Goal: Information Seeking & Learning: Find specific page/section

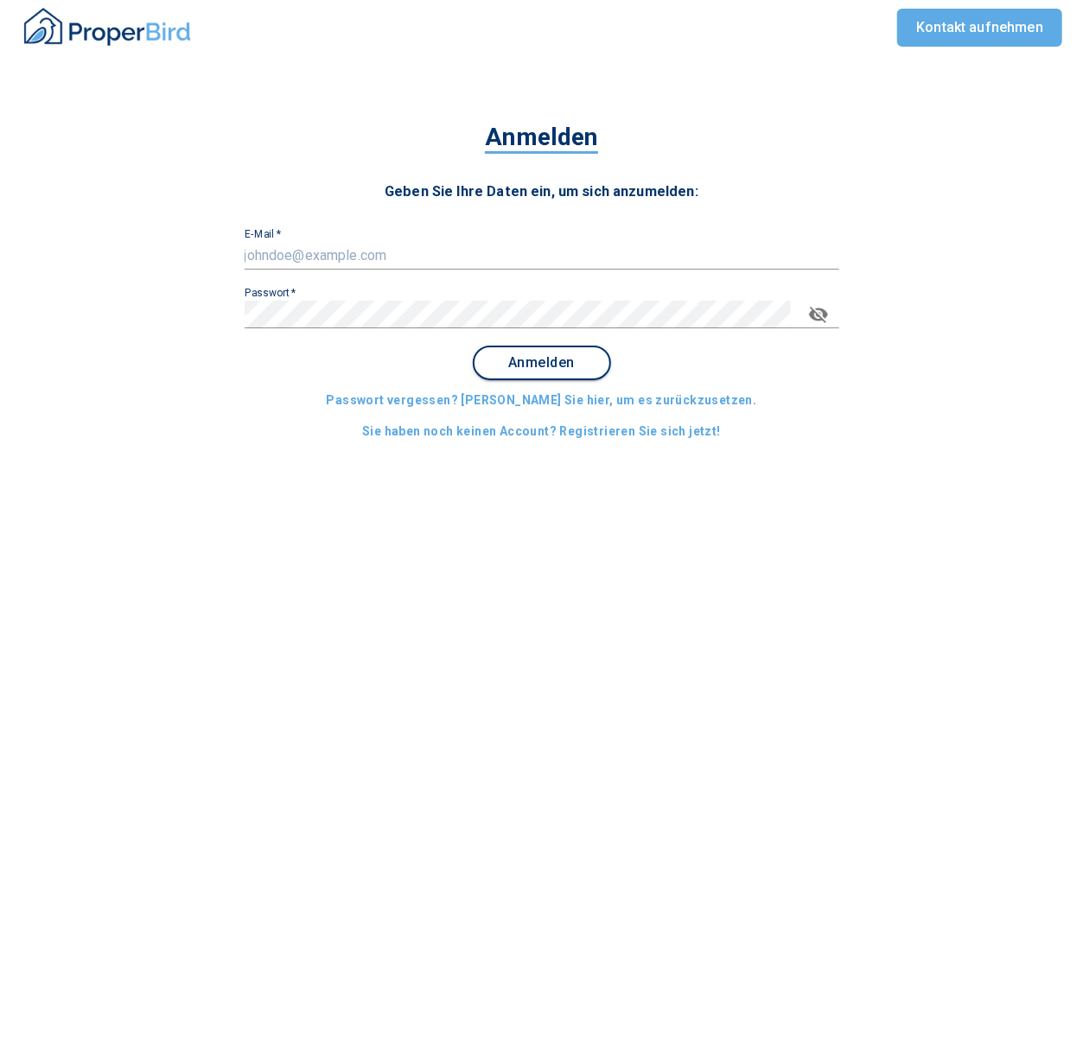
type input "[EMAIL_ADDRESS][DOMAIN_NAME]"
click at [574, 360] on span "Anmelden" at bounding box center [541, 363] width 107 height 16
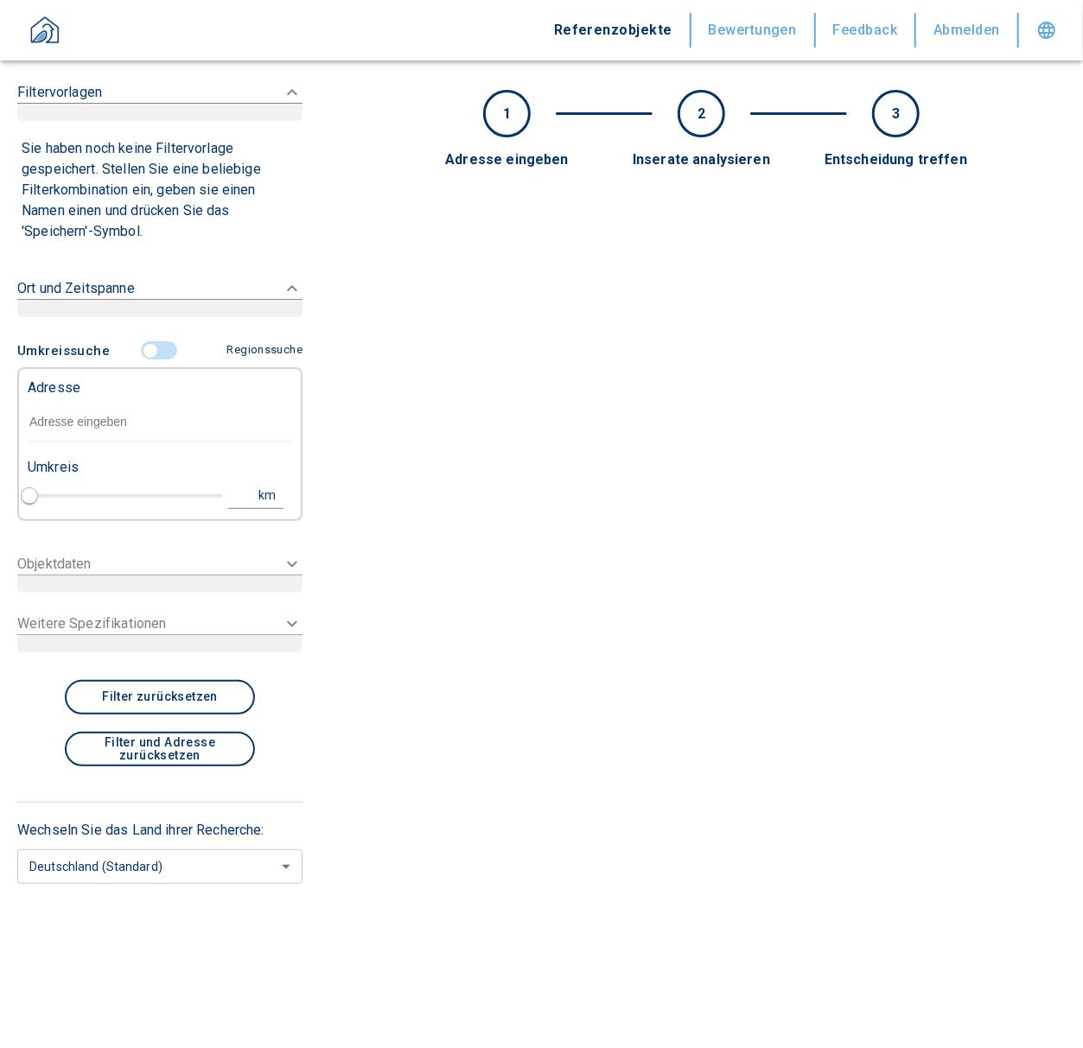
type input "2020"
click at [116, 434] on input "text" at bounding box center [160, 423] width 264 height 40
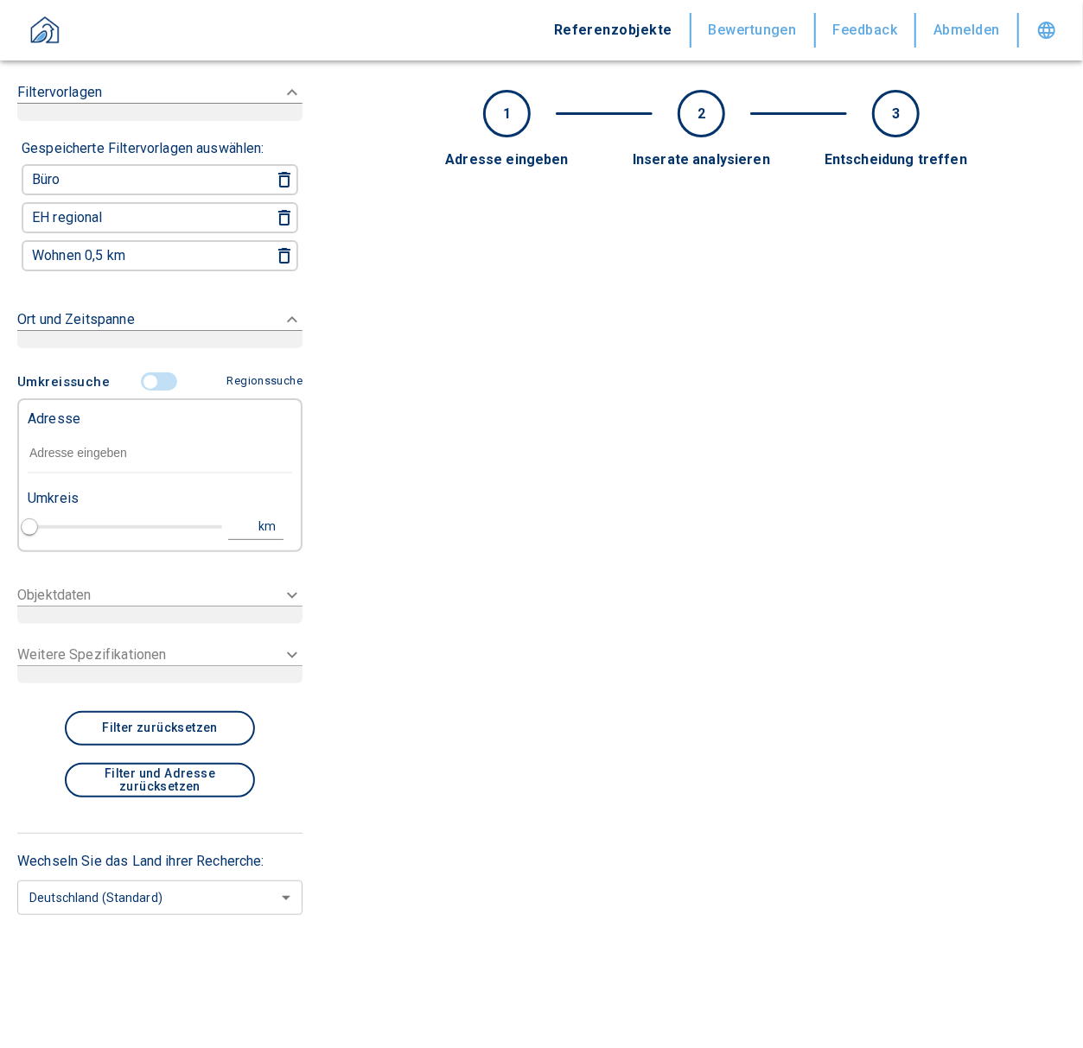
paste input "[GEOGRAPHIC_DATA] | [STREET_ADDRESS]"
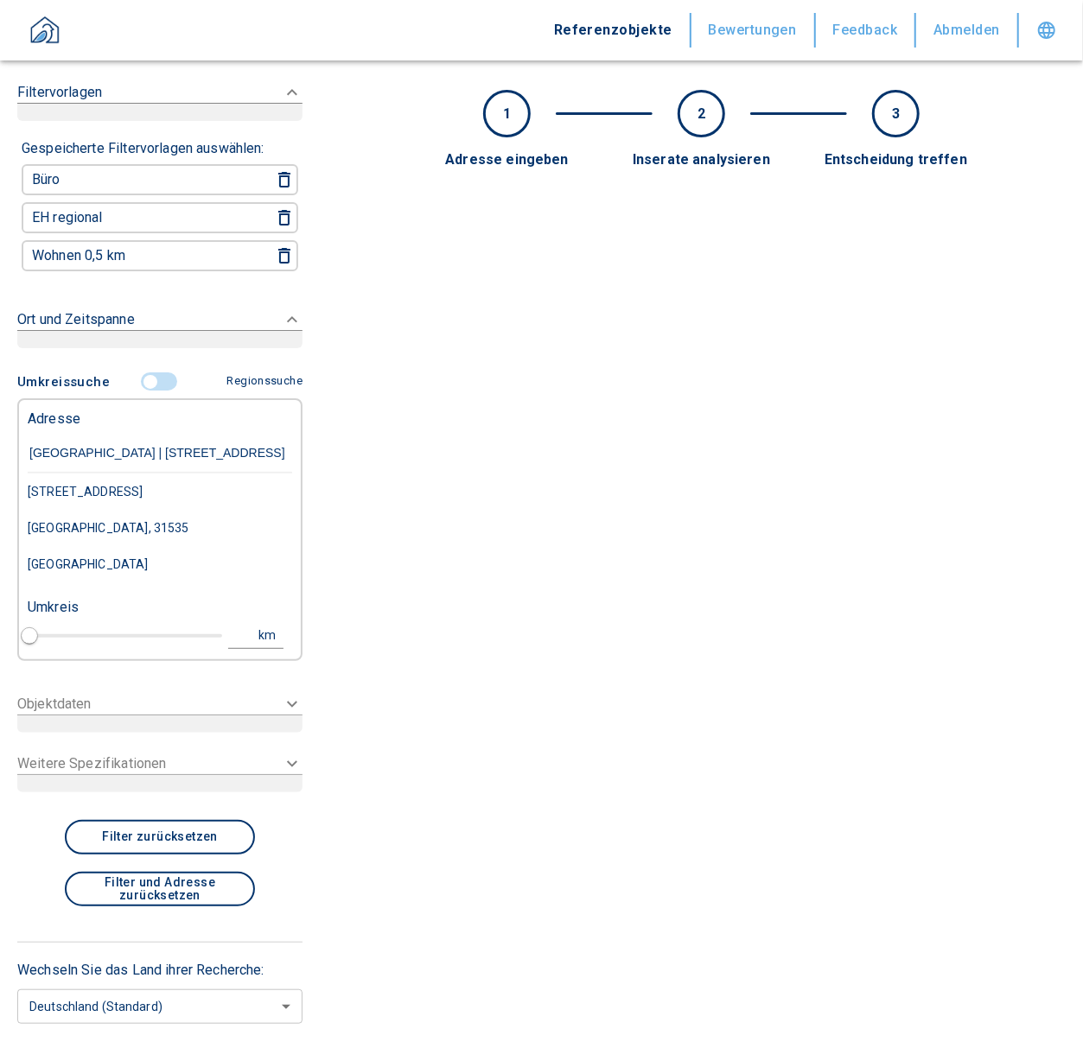
click at [181, 446] on input "[GEOGRAPHIC_DATA] | [STREET_ADDRESS]" at bounding box center [160, 454] width 264 height 40
click at [140, 496] on div "[STREET_ADDRESS]" at bounding box center [160, 492] width 264 height 36
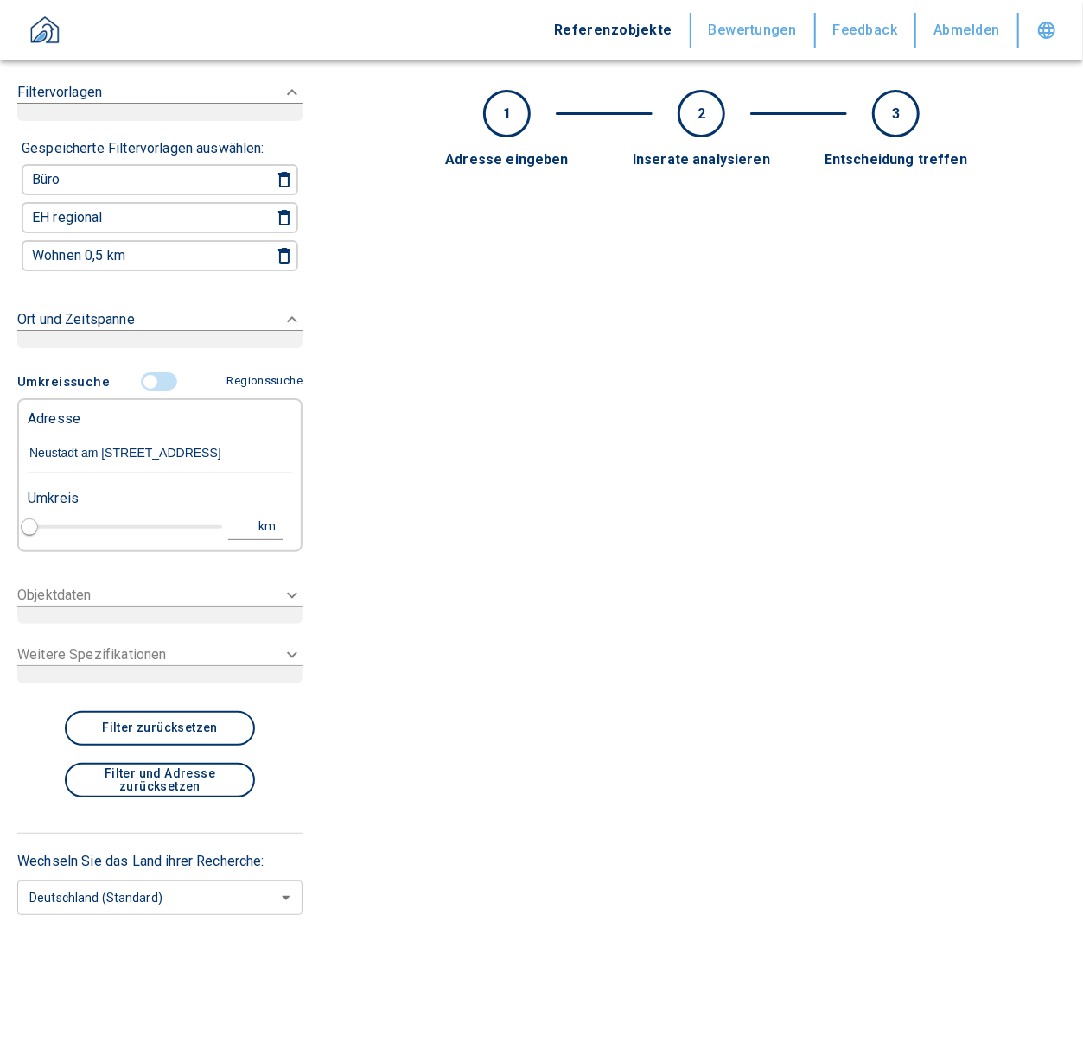
type input "[STREET_ADDRESS]"
type input "1"
type input "2020"
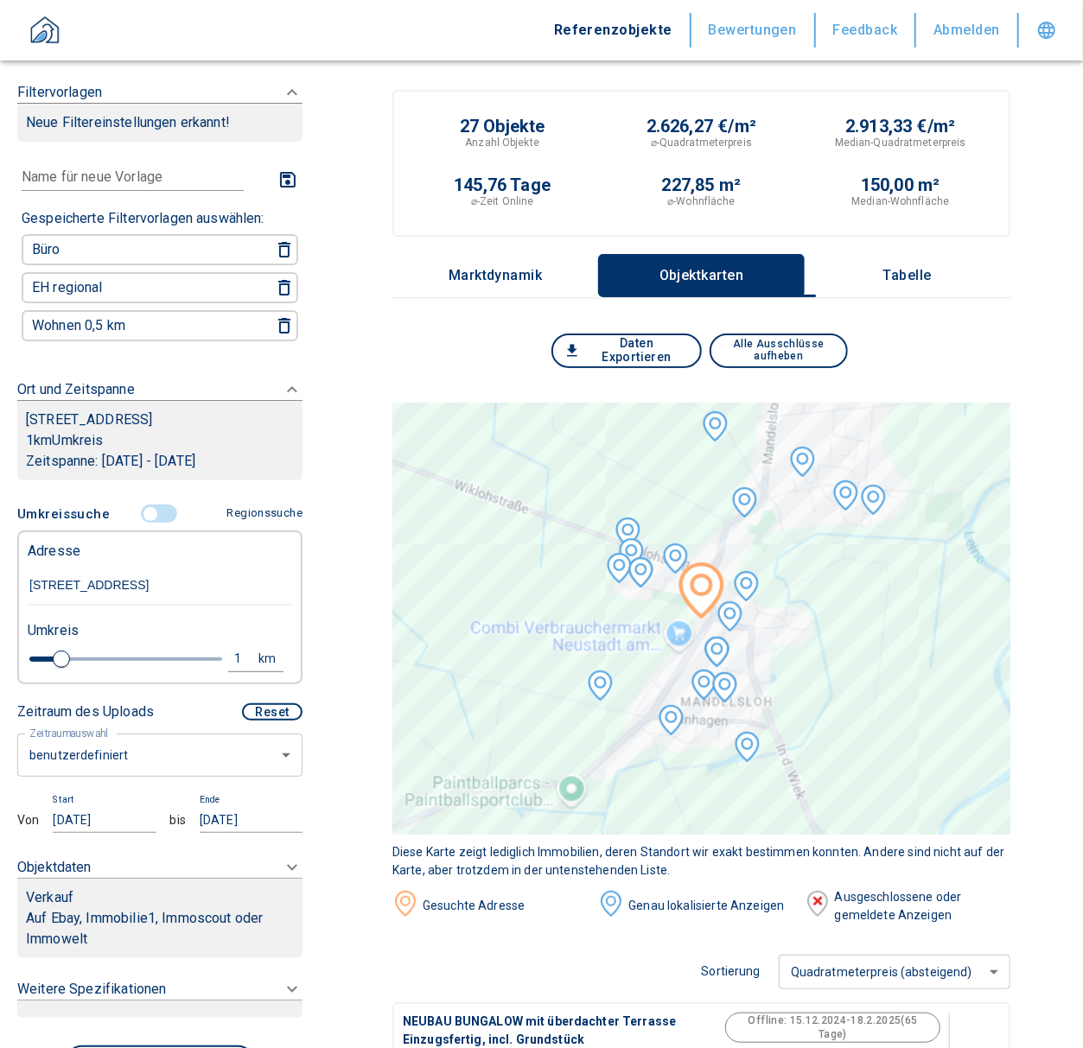
type input "[STREET_ADDRESS]"
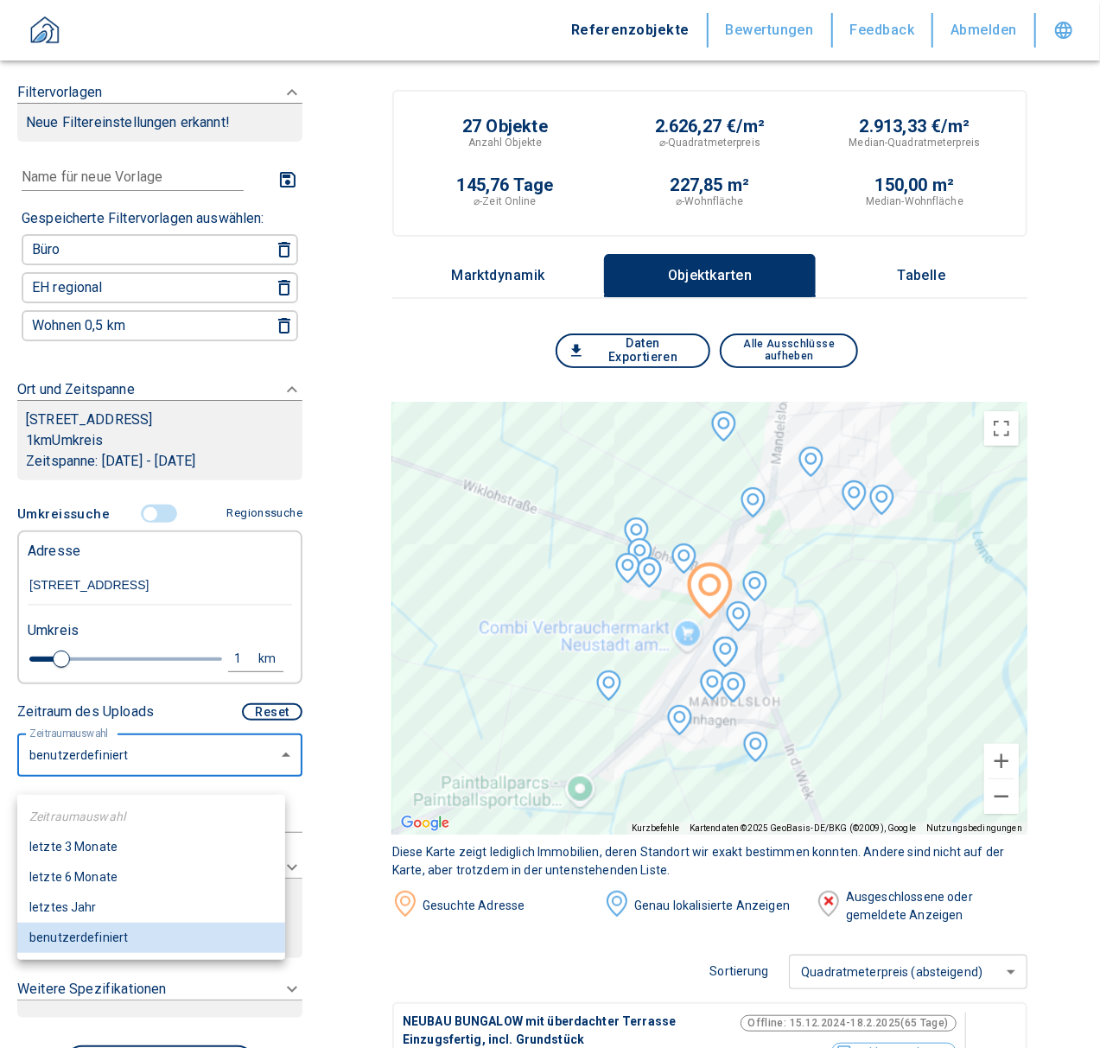
click at [77, 907] on li "letztes Jahr" at bounding box center [151, 908] width 268 height 30
type input "2020"
type input "12"
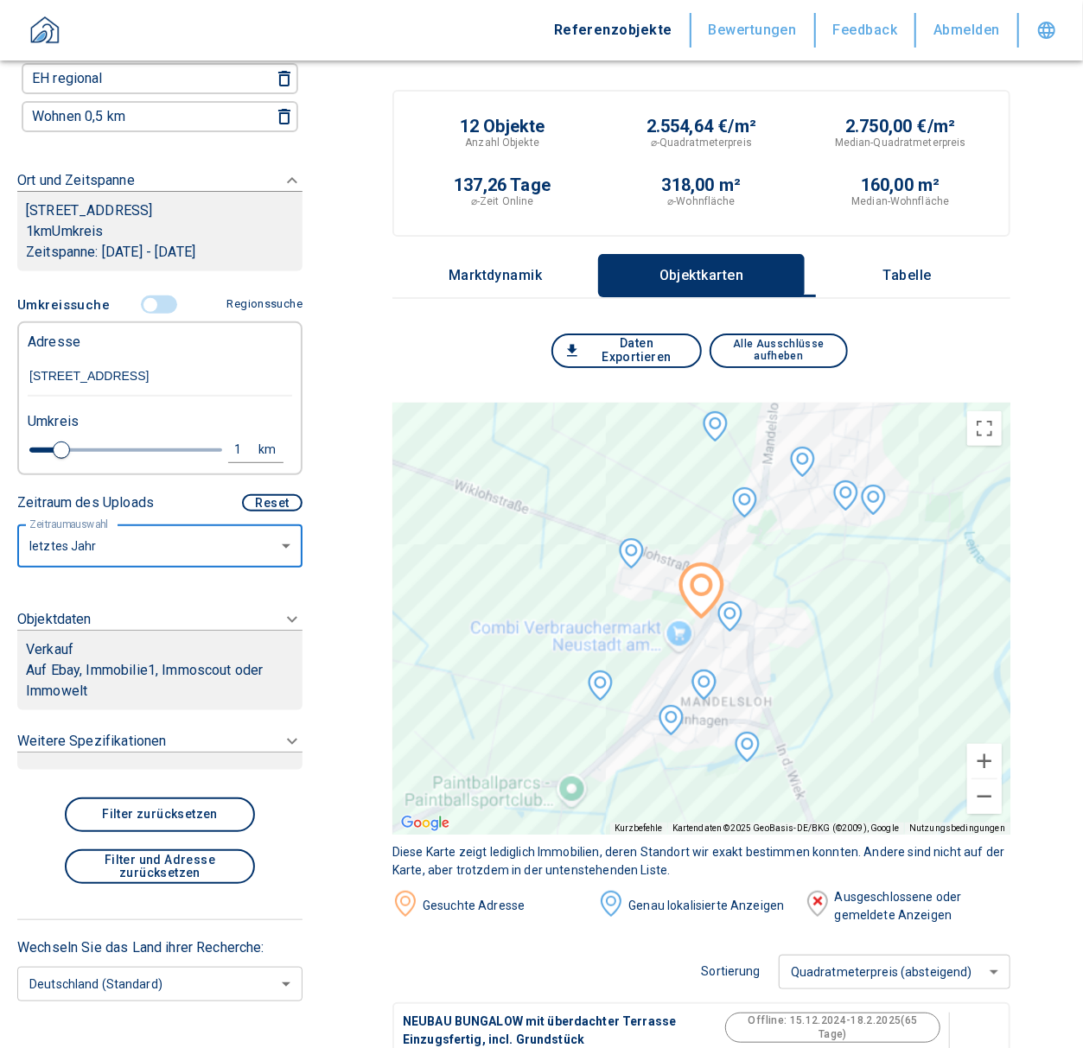
scroll to position [253, 0]
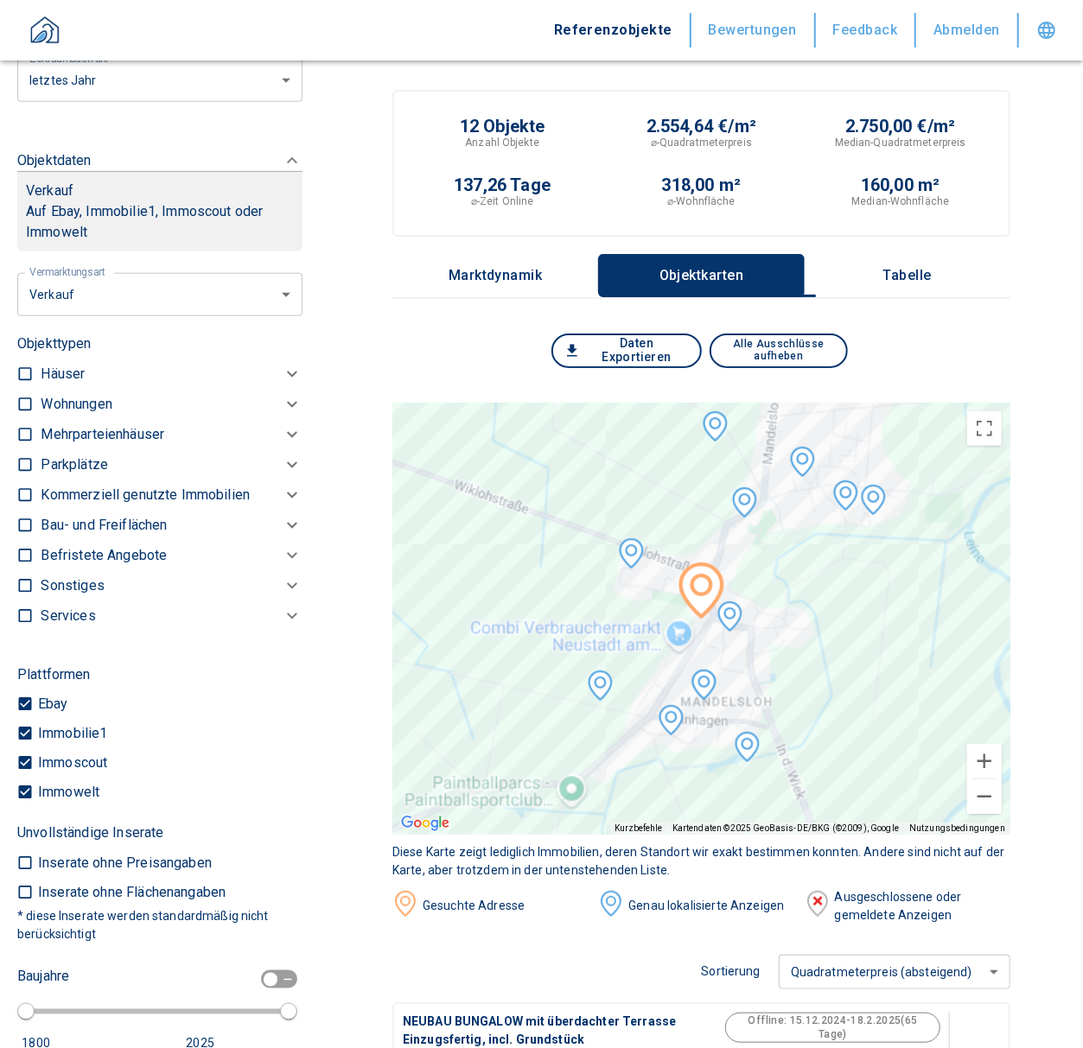
scroll to position [214, 0]
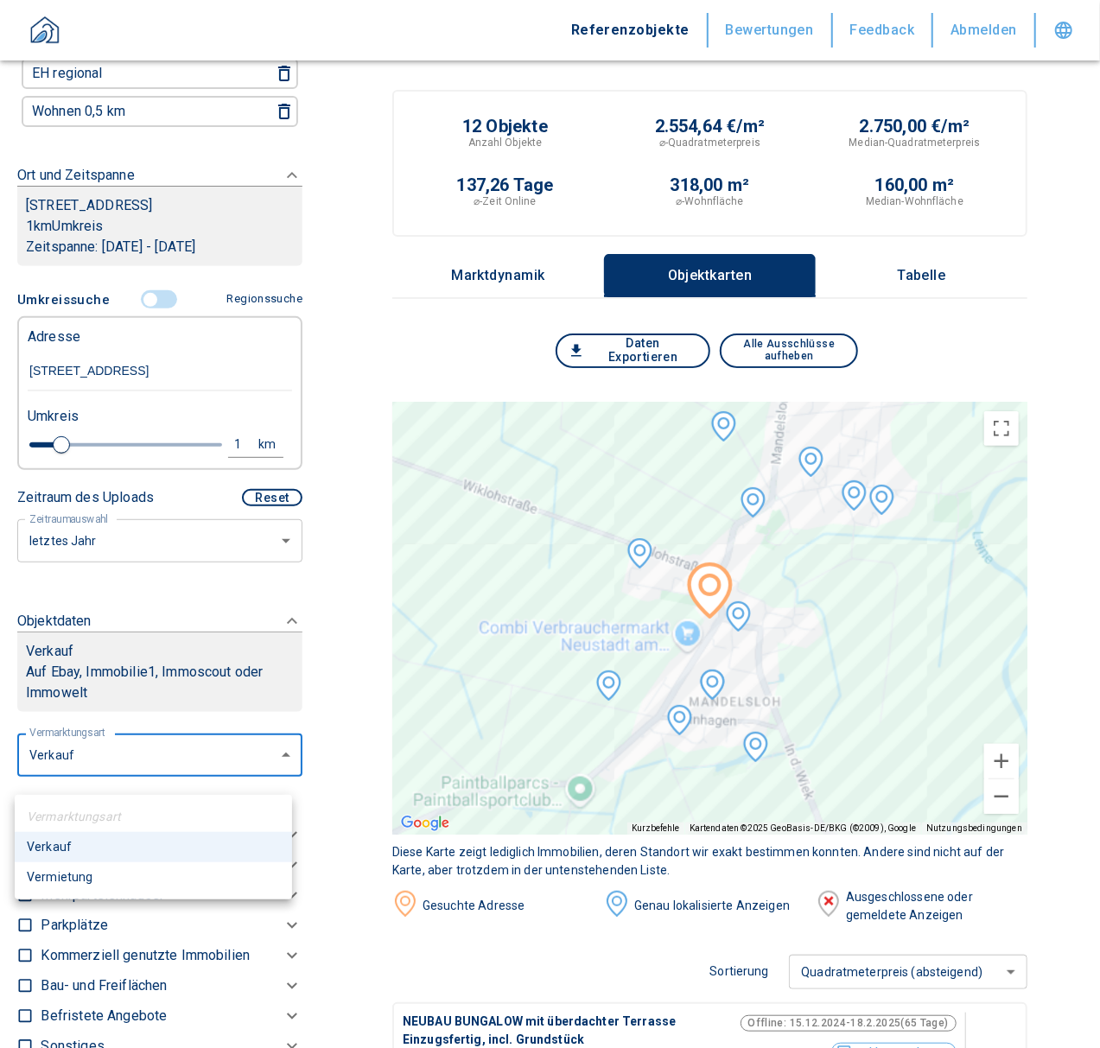
click at [108, 875] on li "Vermietung" at bounding box center [153, 878] width 277 height 30
type input "rent"
type input "2020"
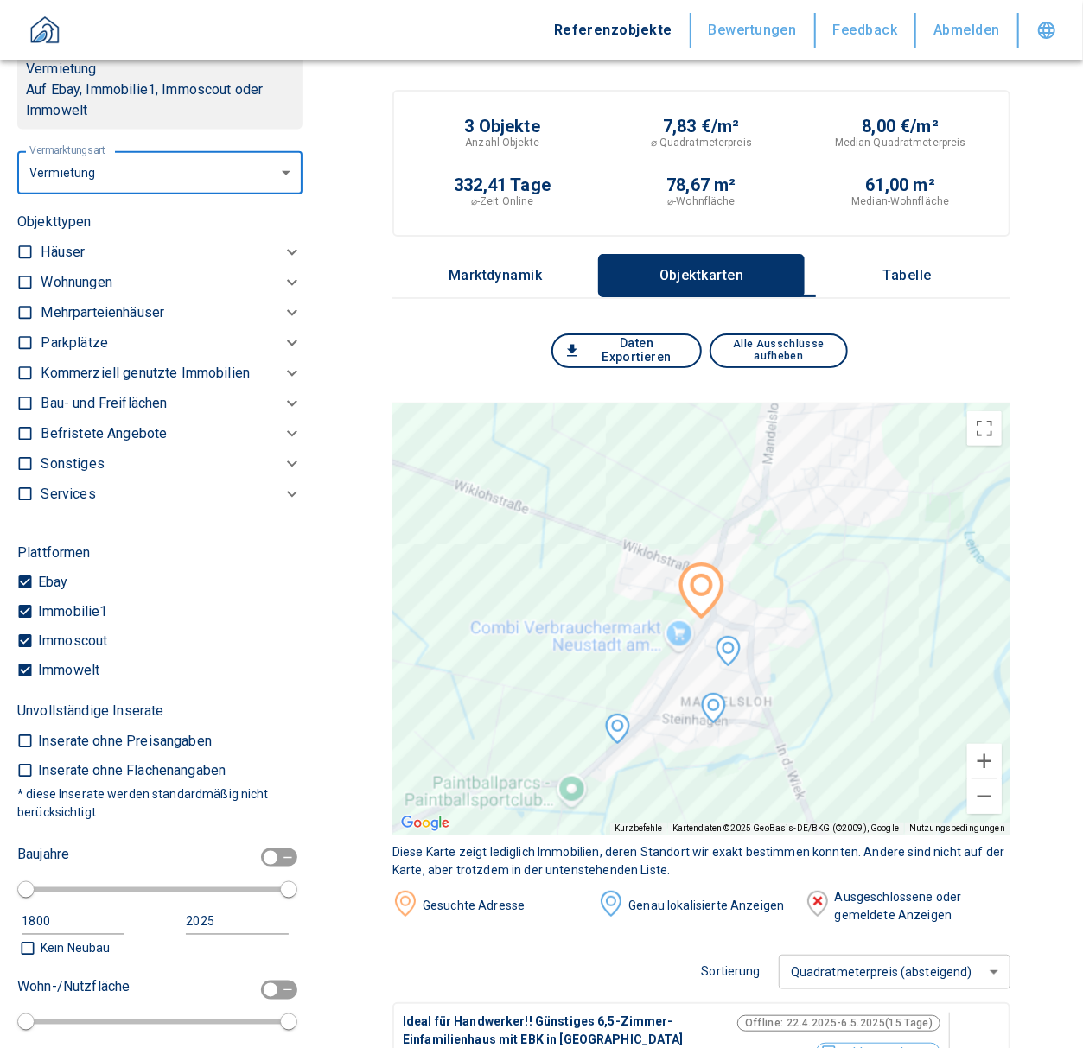
scroll to position [744, 0]
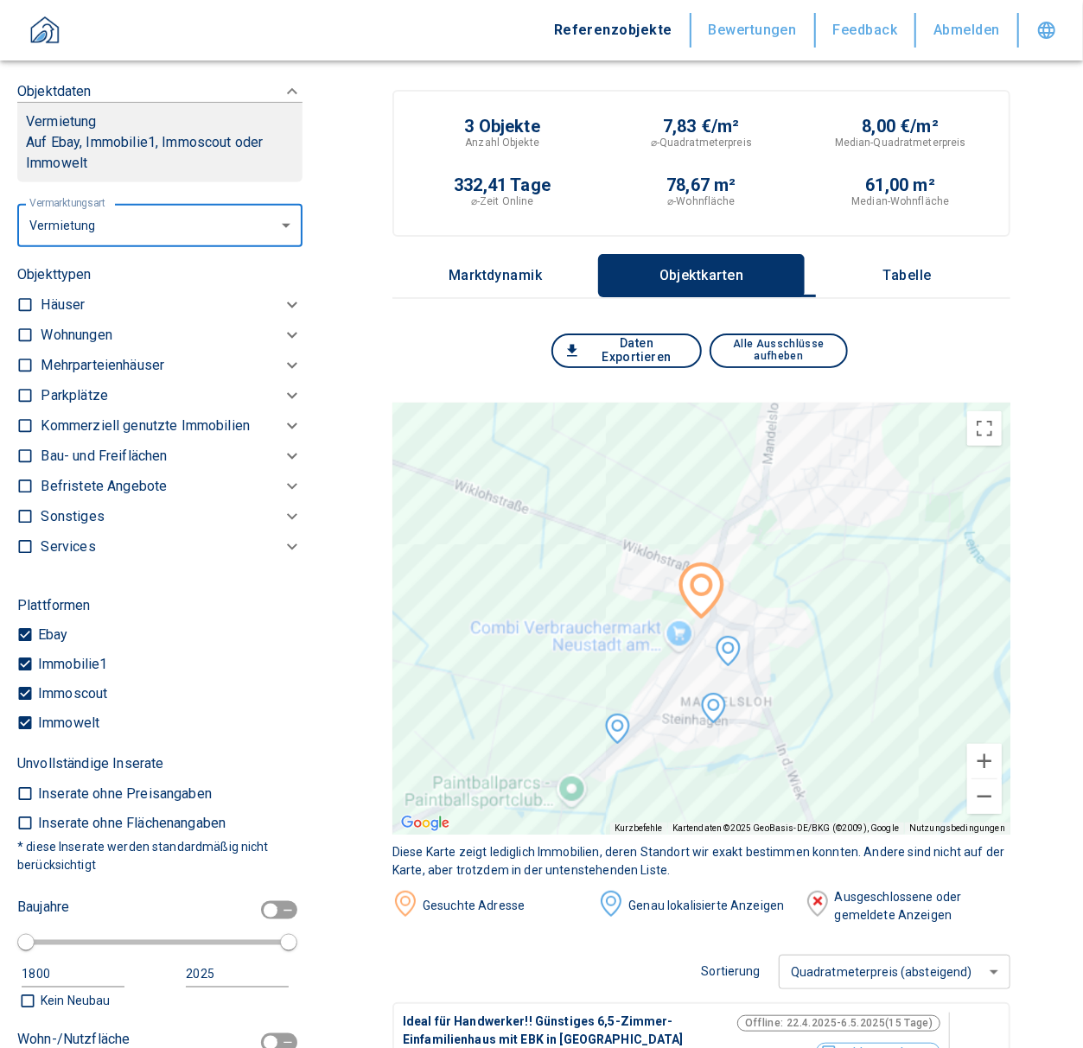
click at [261, 346] on div "Kommerziell genutzte Immobilien" at bounding box center [161, 335] width 241 height 21
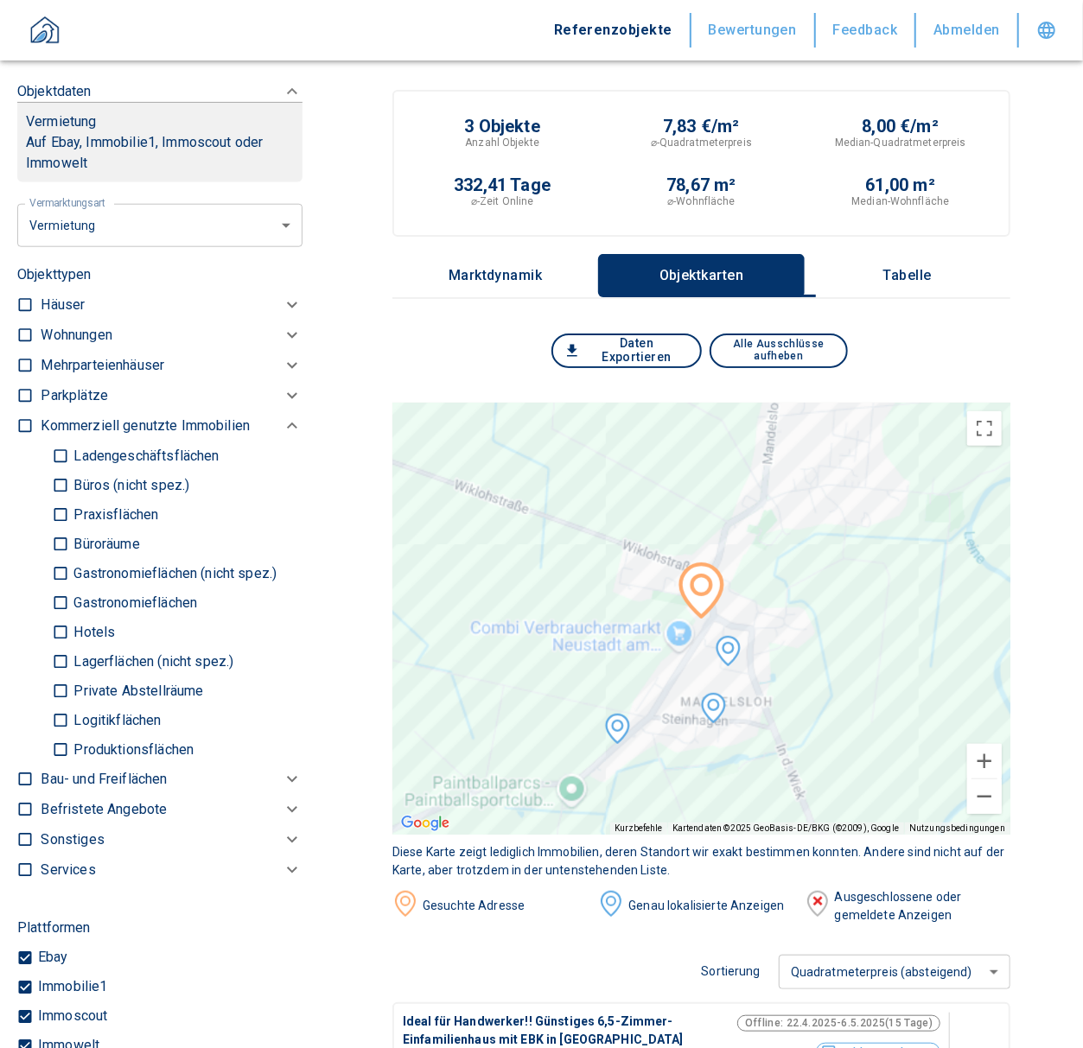
click at [201, 463] on p "Ladengeschäftsflächen" at bounding box center [144, 456] width 150 height 14
click at [69, 471] on input "Ladengeschäftsflächen" at bounding box center [60, 456] width 17 height 30
checkbox input "true"
type input "2020"
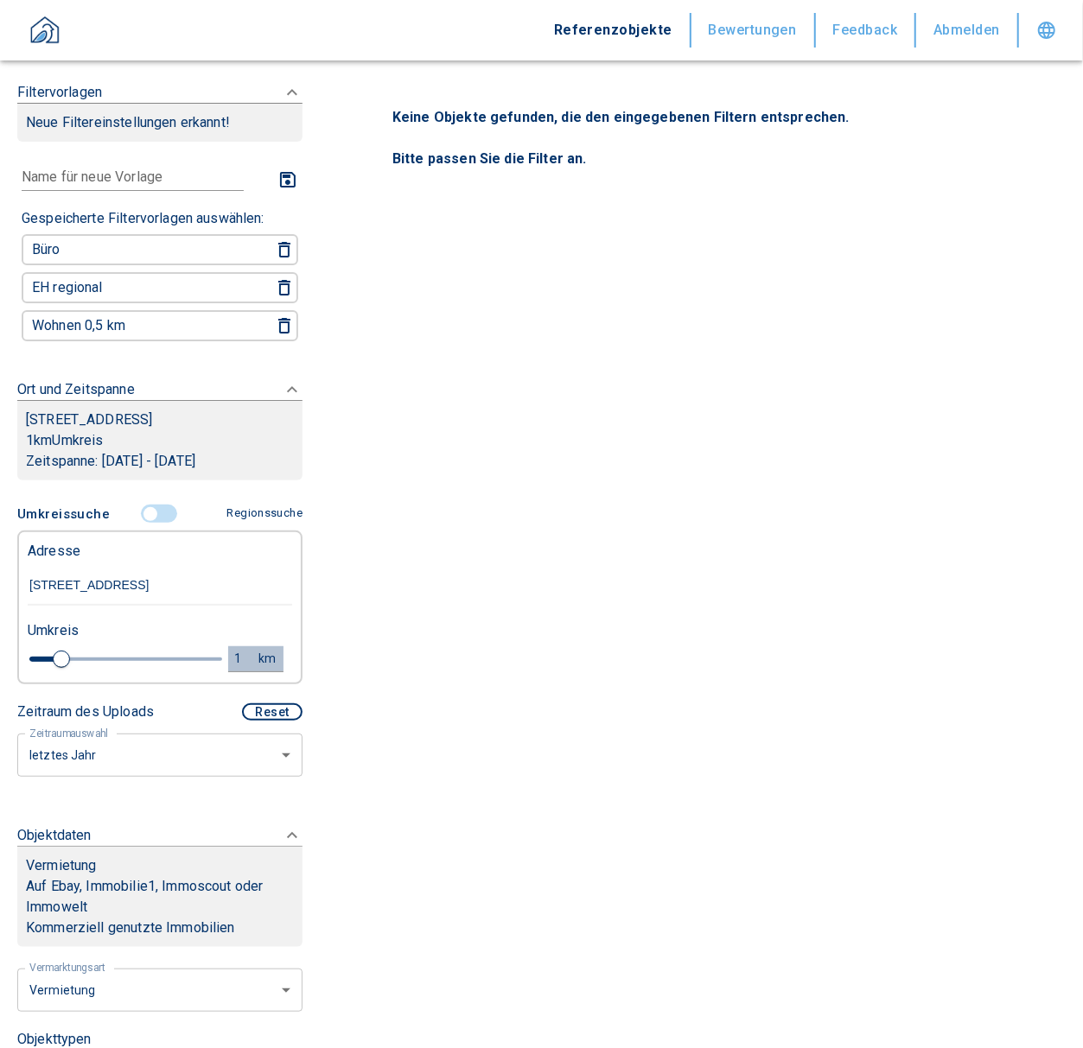
click at [233, 670] on div "1" at bounding box center [248, 659] width 31 height 22
click at [98, 671] on input "1" at bounding box center [104, 657] width 48 height 28
type input "20,0"
click at [212, 671] on button "Neue Suchen" at bounding box center [230, 659] width 95 height 24
type input "2020"
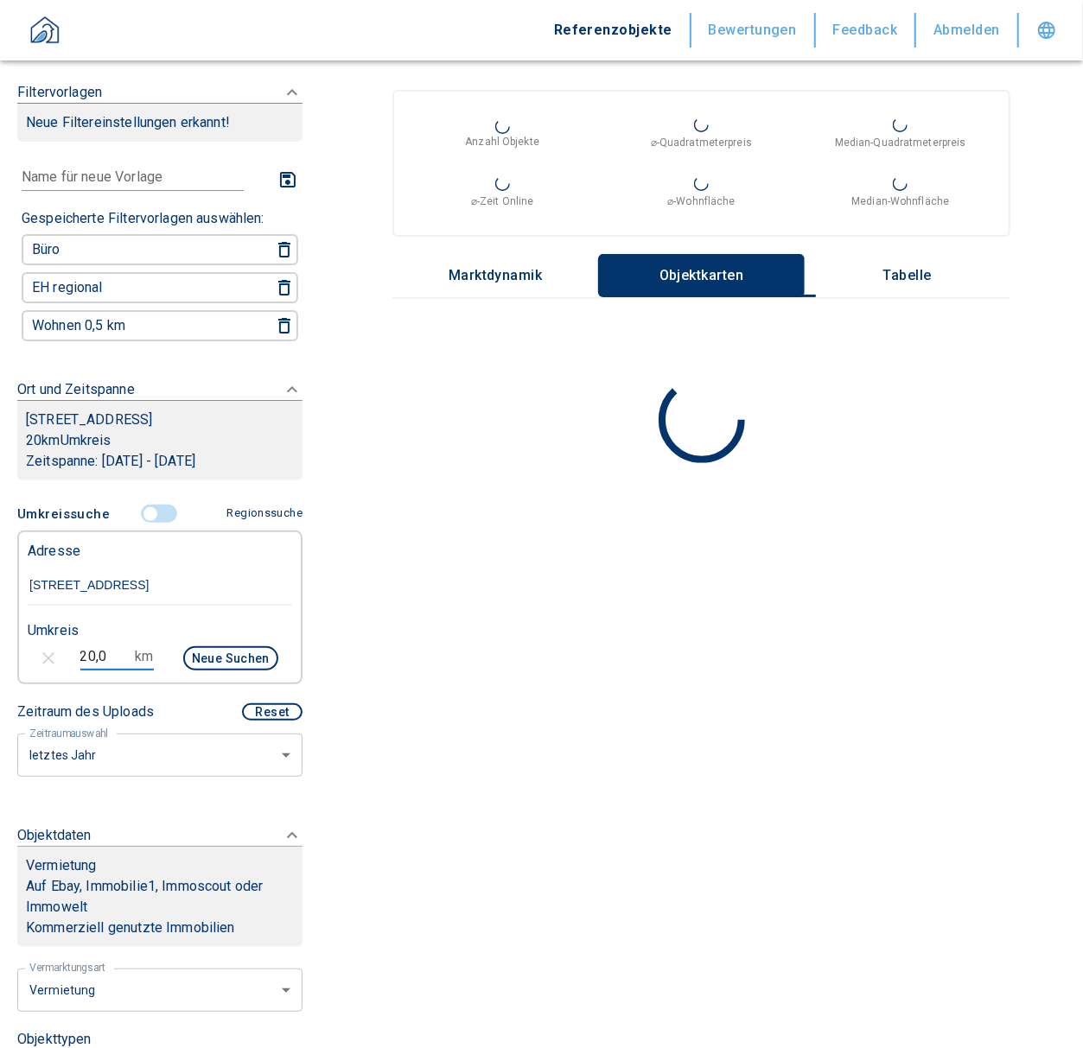
drag, startPoint x: 105, startPoint y: 666, endPoint x: 0, endPoint y: 676, distance: 105.1
click at [0, 676] on div "Filtervorlagen Neue Filtereinstellungen erkannt! Name für neue Vorlage x Gespei…" at bounding box center [160, 524] width 320 height 1048
type input "10,0"
click at [207, 671] on button "Neue Suchen" at bounding box center [230, 659] width 95 height 24
type input "2020"
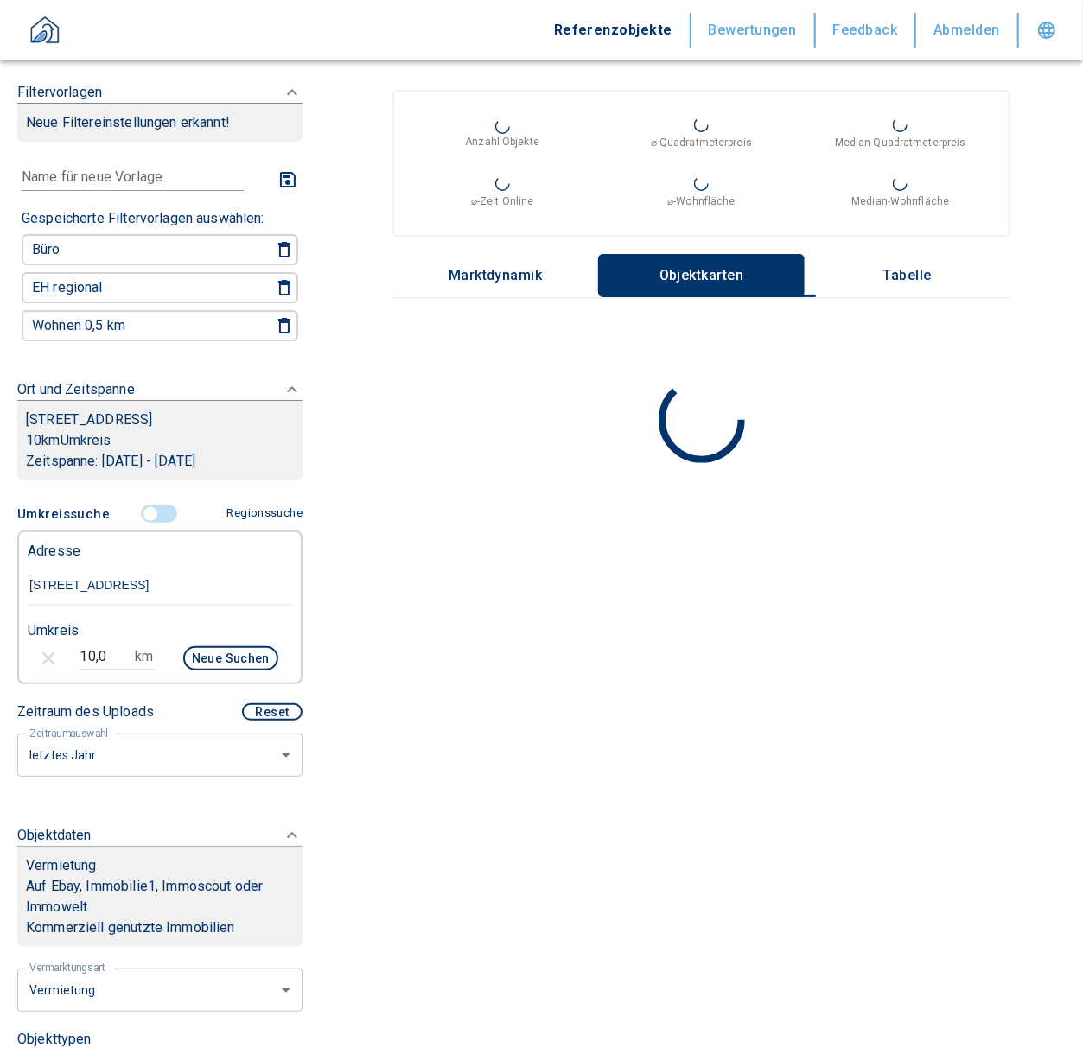
scroll to position [921, 0]
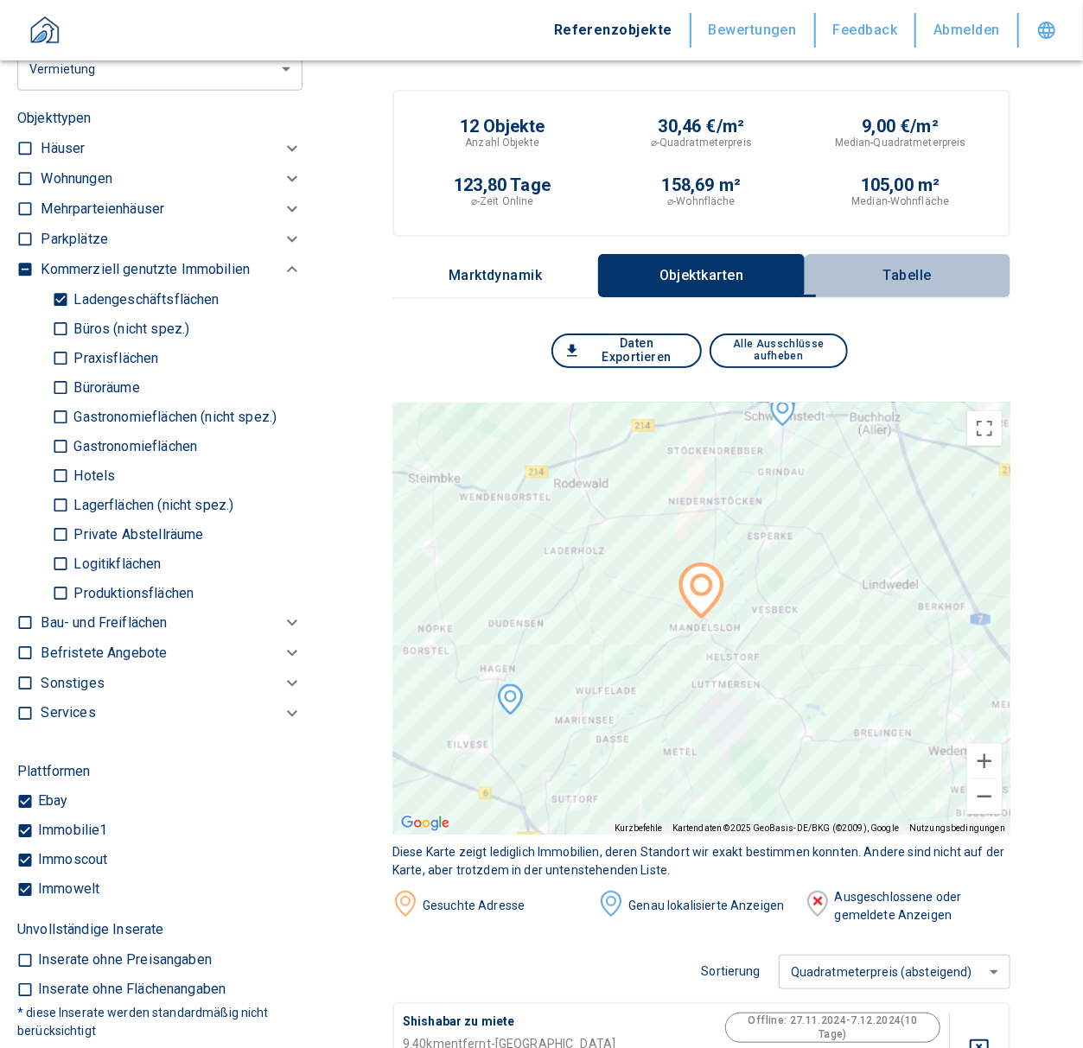
click at [948, 270] on p "Tabelle" at bounding box center [907, 276] width 86 height 16
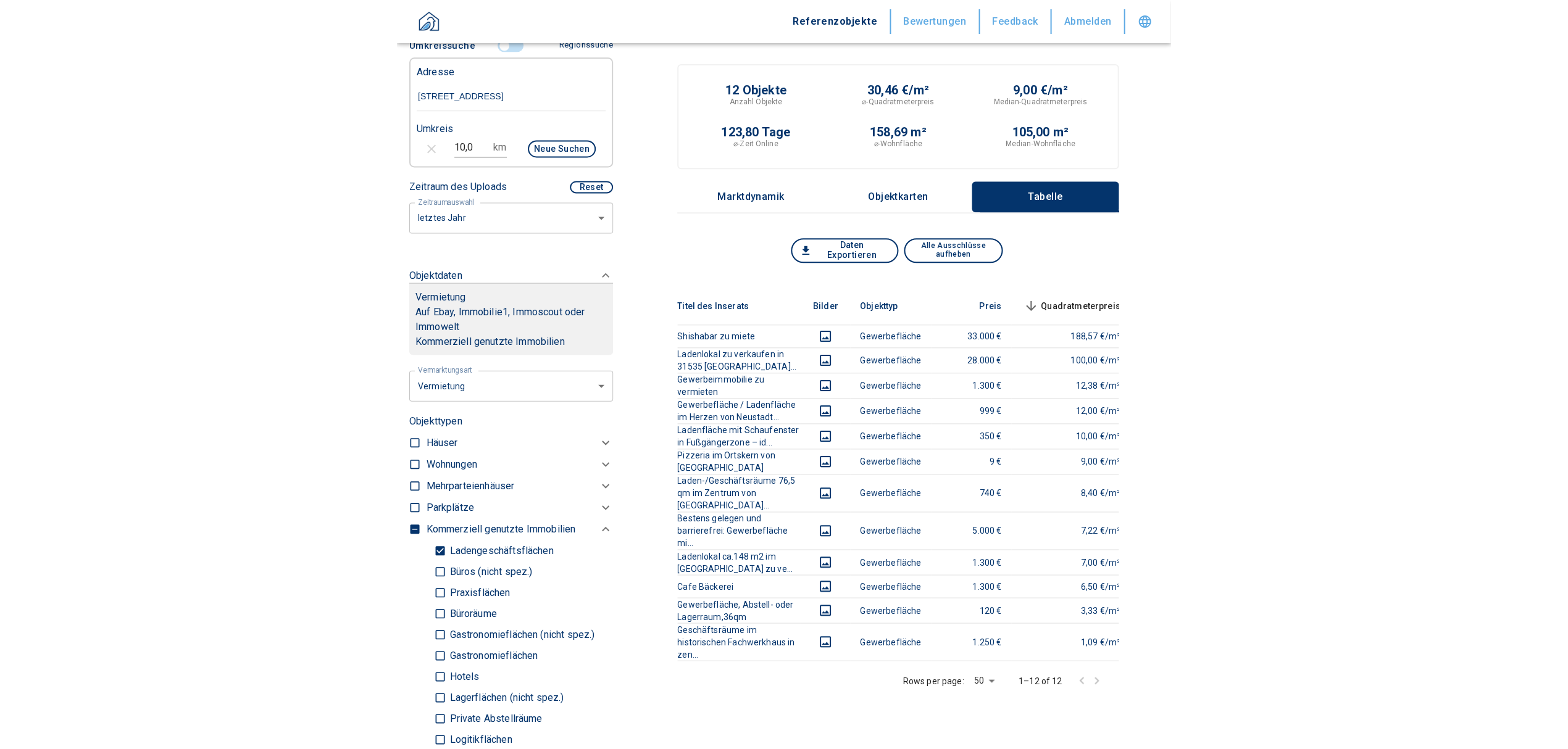
scroll to position [329, 0]
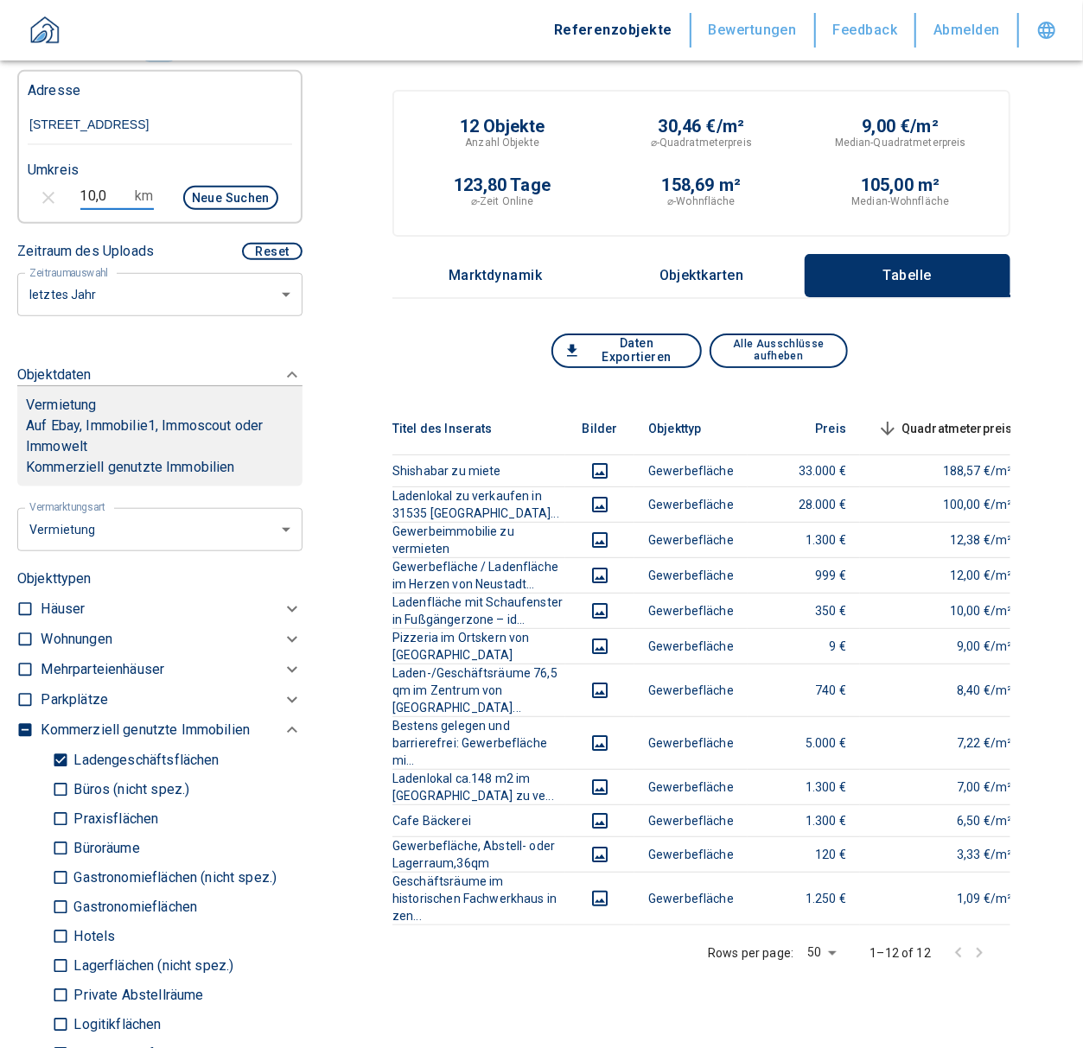
drag, startPoint x: 108, startPoint y: 211, endPoint x: 59, endPoint y: 216, distance: 49.5
click at [59, 216] on div "10,0 km Neue Suchen" at bounding box center [146, 199] width 264 height 41
type input "15"
click at [198, 207] on button "Neue Suchen" at bounding box center [230, 198] width 95 height 24
type input "2020"
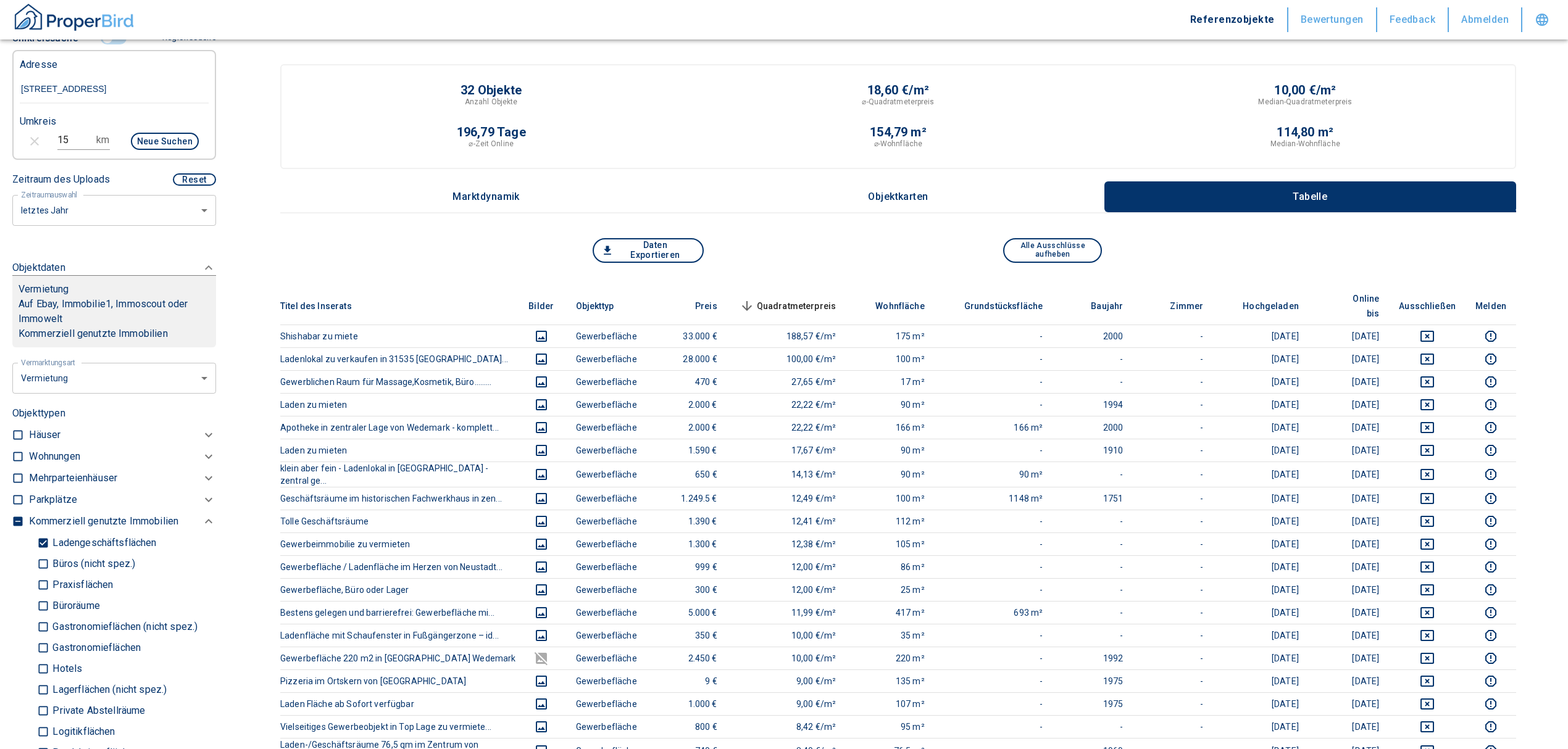
click at [773, 298] on span "Quadratmeterpreis sorted descending" at bounding box center [786, 306] width 99 height 15
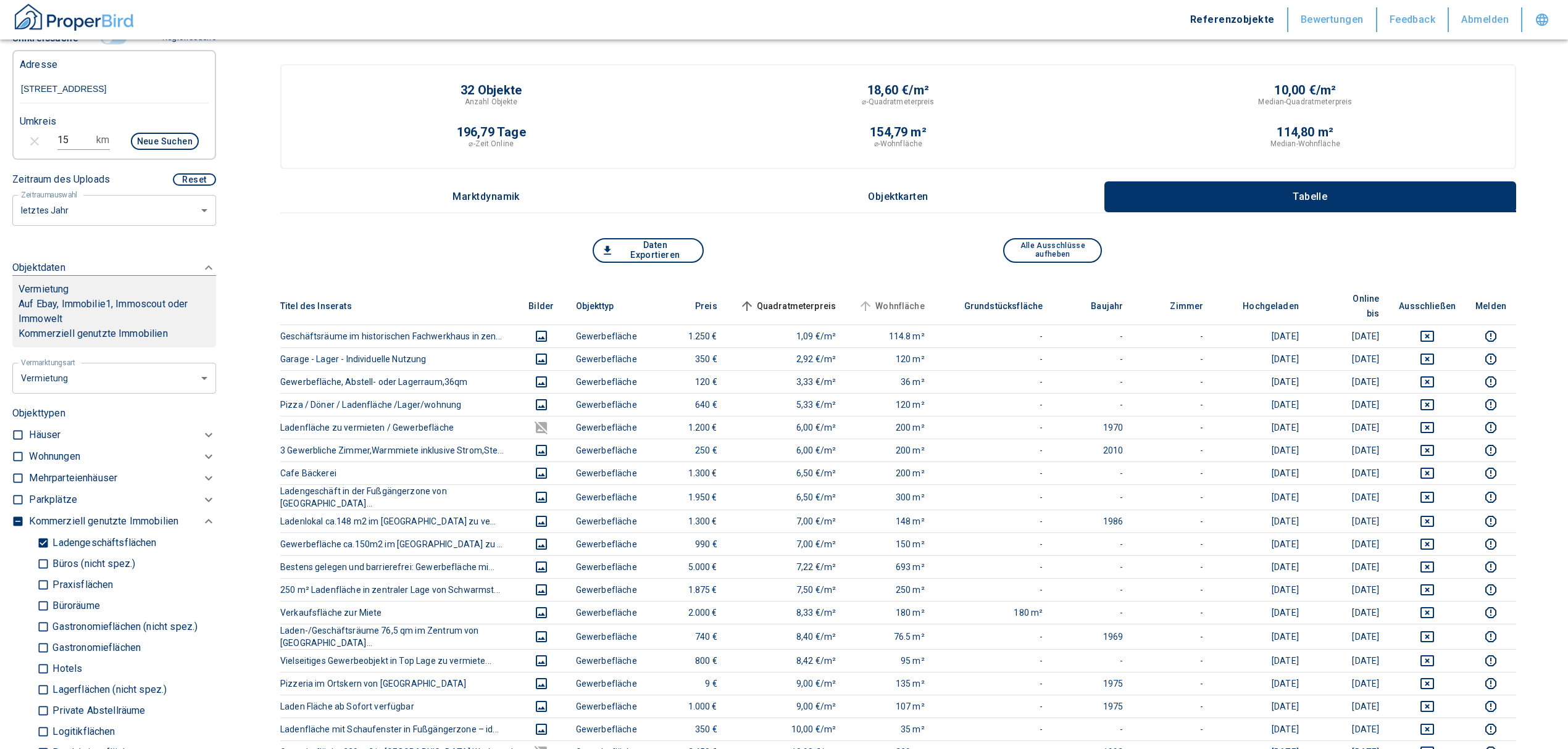
click at [773, 298] on span "Wohnfläche" at bounding box center [890, 306] width 69 height 15
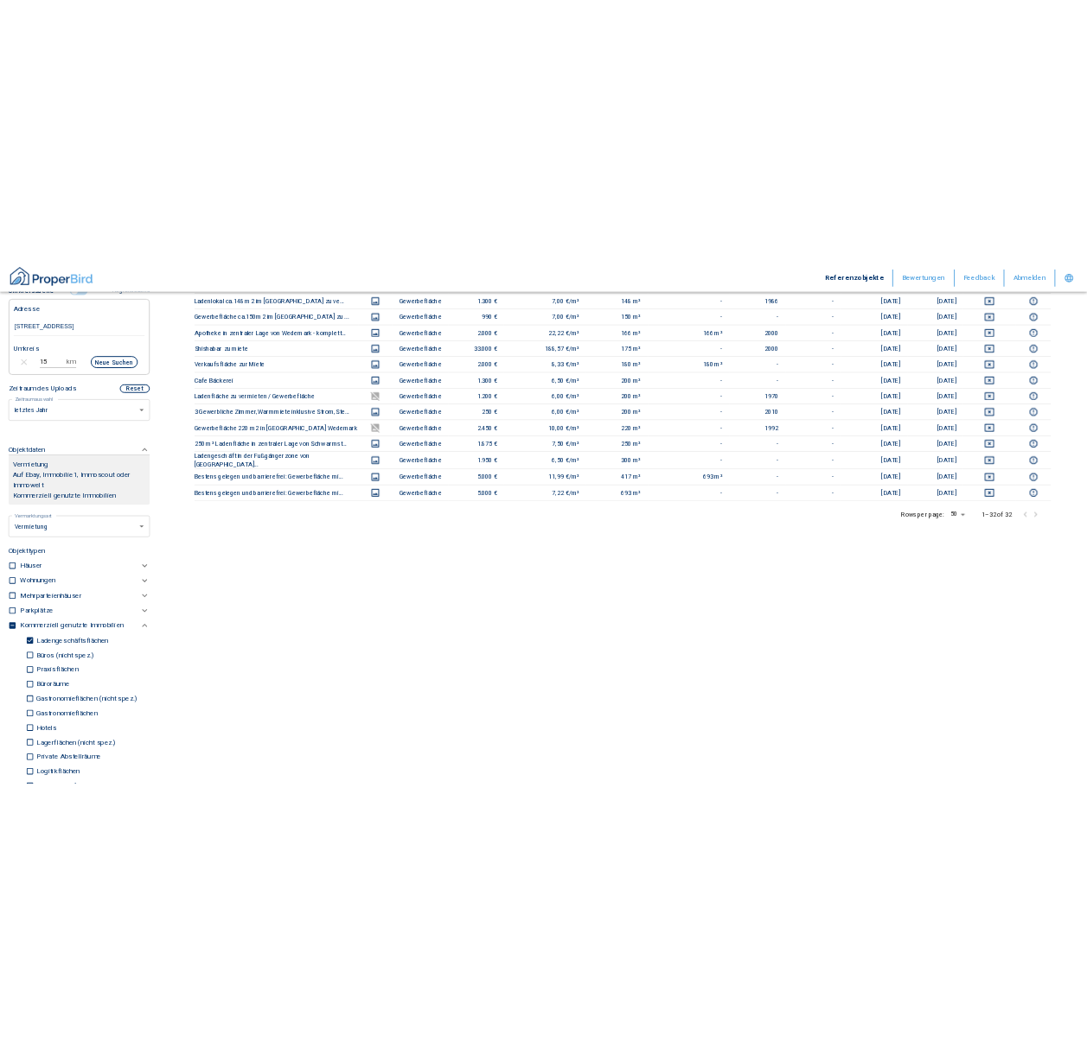
scroll to position [88, 0]
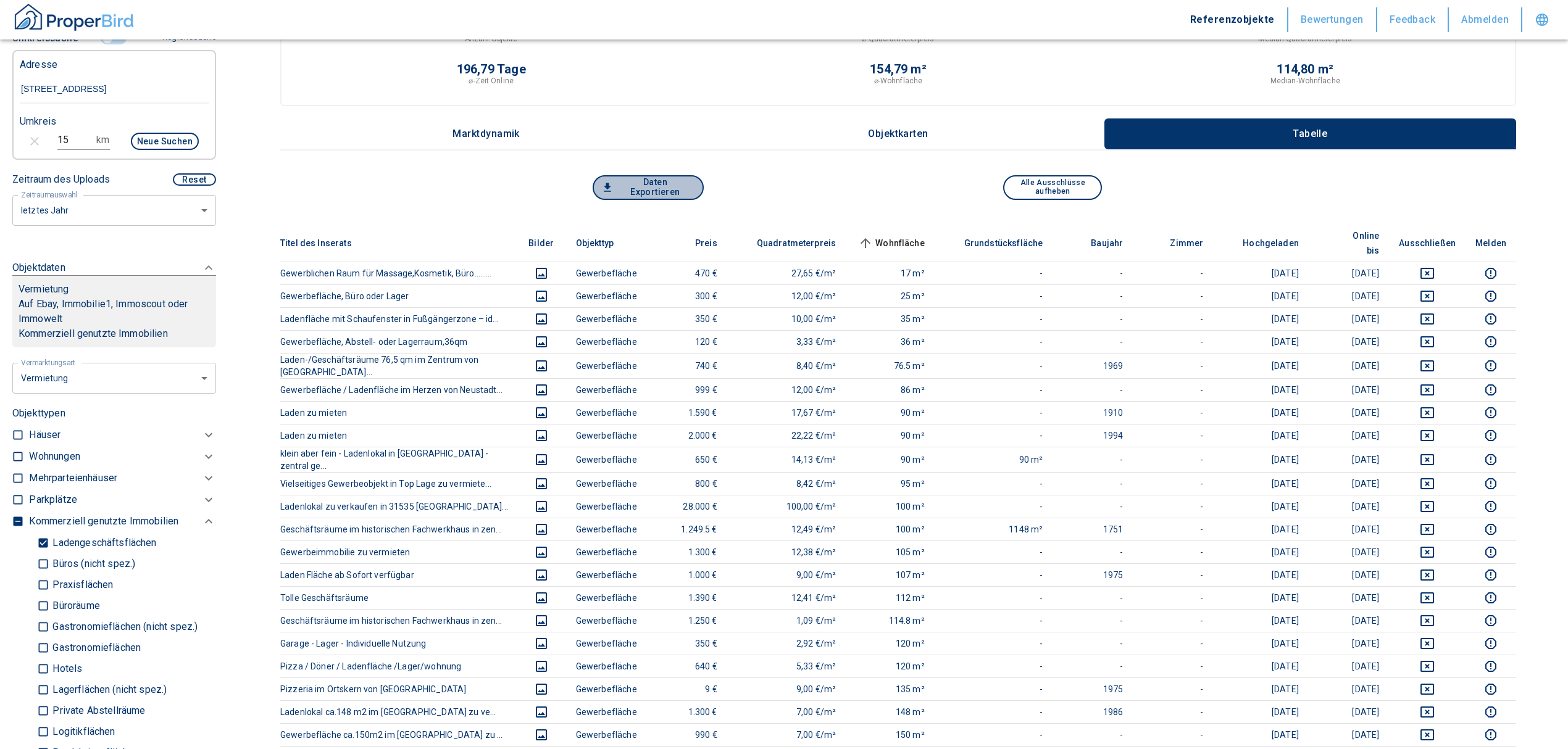
click at [645, 181] on button "Daten Exportieren" at bounding box center [648, 187] width 111 height 25
click at [658, 193] on button "Daten Exportieren" at bounding box center [648, 187] width 111 height 25
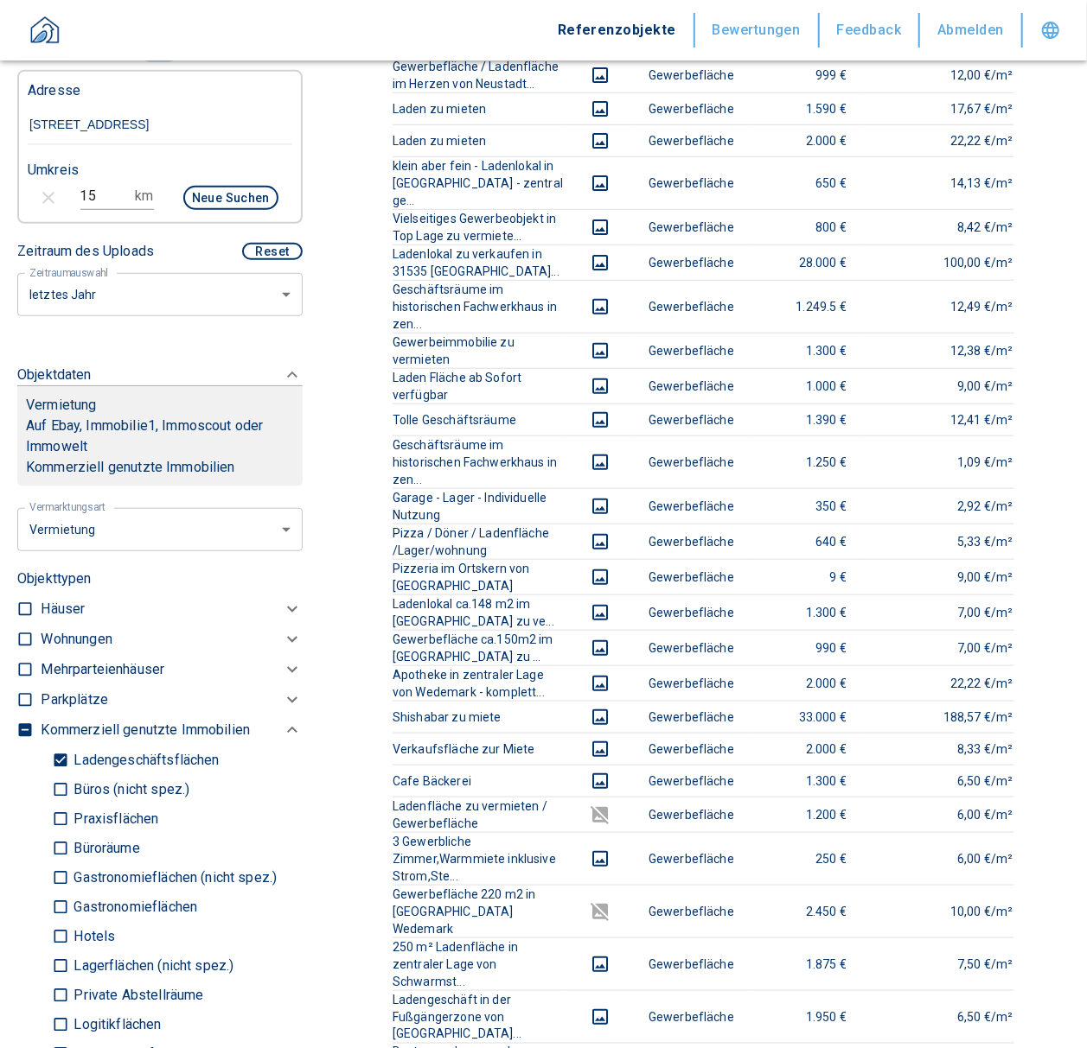
scroll to position [0, 0]
